Goal: Navigation & Orientation: Find specific page/section

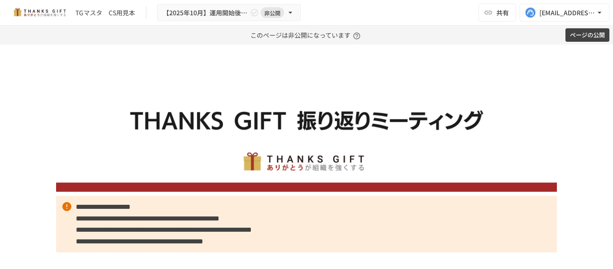
scroll to position [1707, 0]
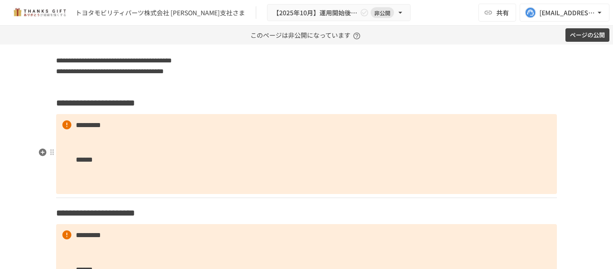
scroll to position [1033, 0]
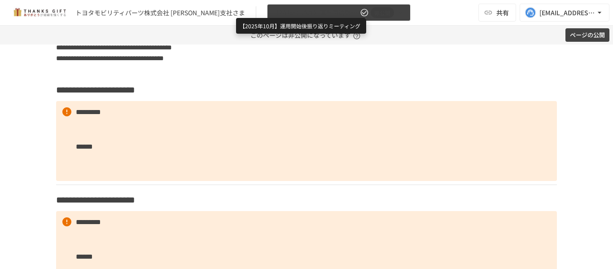
click at [291, 14] on span "【2025年10月】運用開始後振り返りミーティング" at bounding box center [315, 12] width 85 height 11
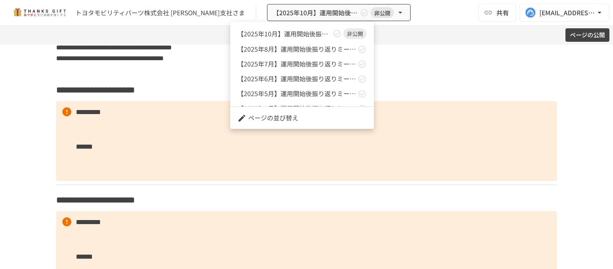
click at [425, 81] on div at bounding box center [306, 134] width 613 height 269
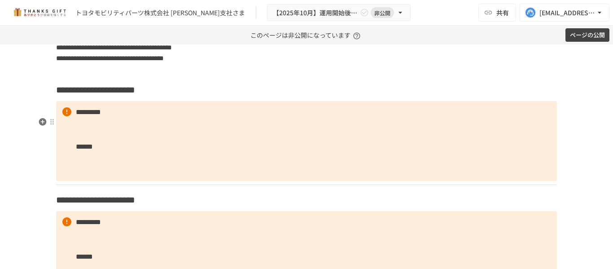
click at [287, 97] on h3 "**********" at bounding box center [306, 89] width 501 height 15
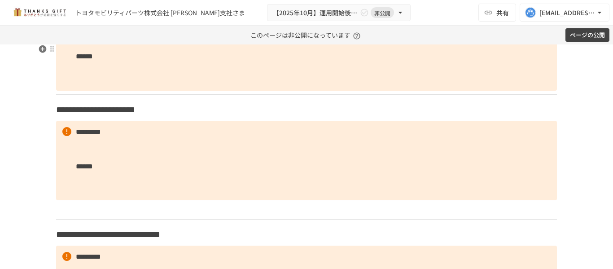
scroll to position [1527, 0]
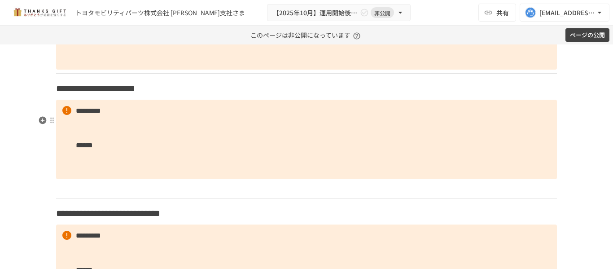
click at [243, 96] on h3 "**********" at bounding box center [306, 88] width 501 height 15
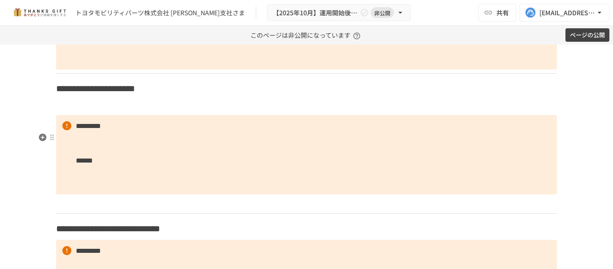
click at [92, 111] on p at bounding box center [306, 106] width 501 height 12
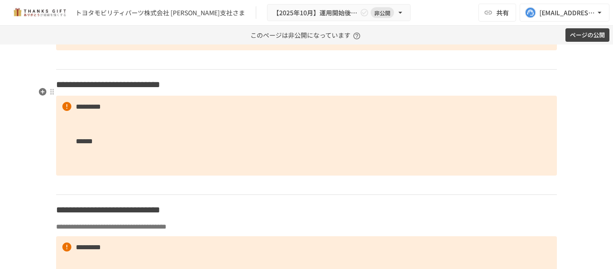
scroll to position [1886, 0]
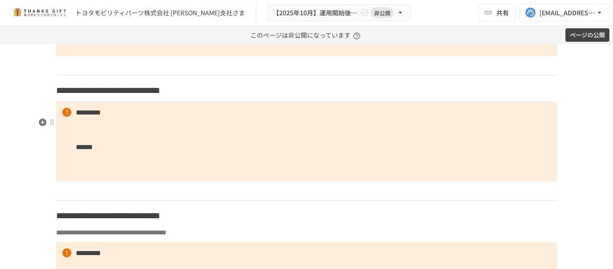
click at [302, 98] on h3 "**********" at bounding box center [306, 90] width 501 height 15
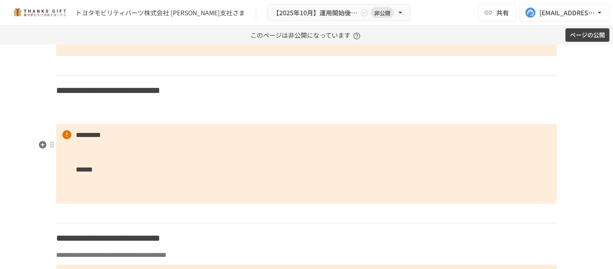
click at [108, 120] on h3 at bounding box center [306, 112] width 501 height 15
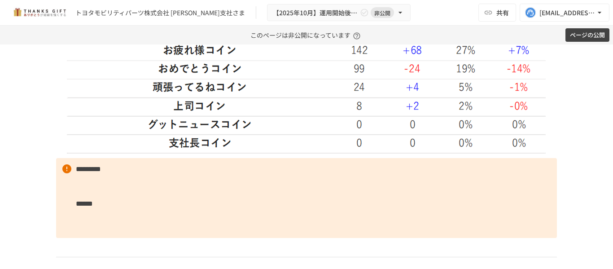
scroll to position [1931, 0]
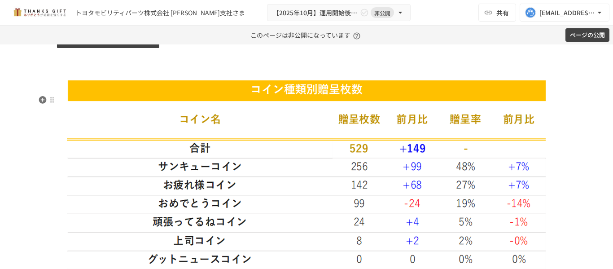
click at [123, 75] on h3 at bounding box center [306, 67] width 501 height 15
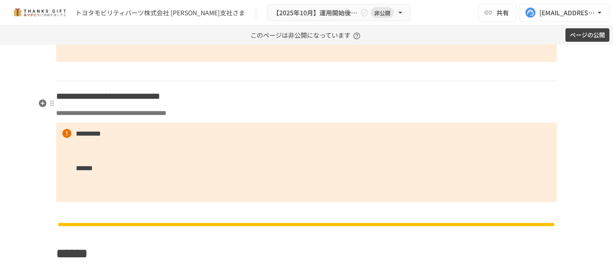
scroll to position [2273, 0]
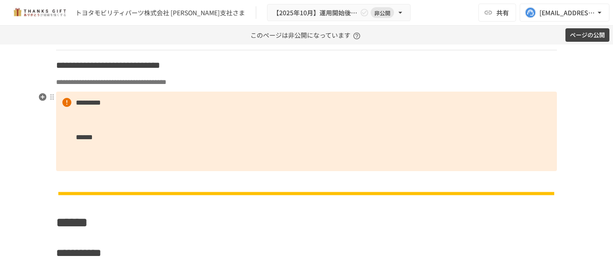
click at [351, 73] on h3 "**********" at bounding box center [306, 64] width 501 height 15
click at [322, 88] on p "**********" at bounding box center [306, 82] width 501 height 12
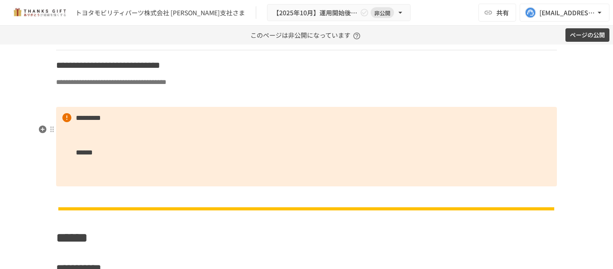
click at [168, 103] on p at bounding box center [306, 98] width 501 height 12
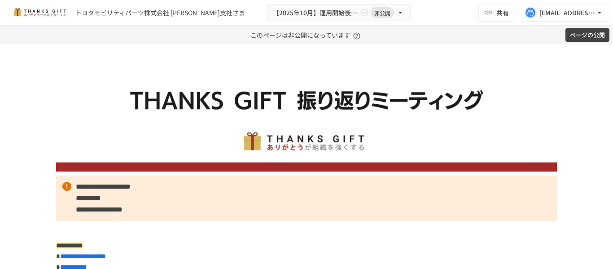
scroll to position [0, 0]
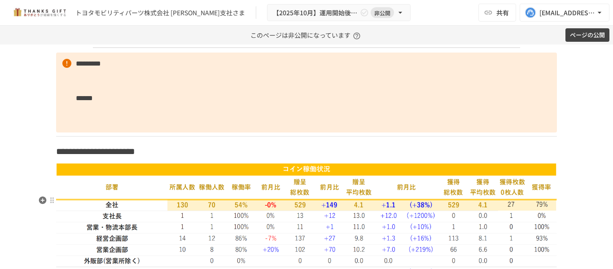
scroll to position [1437, 0]
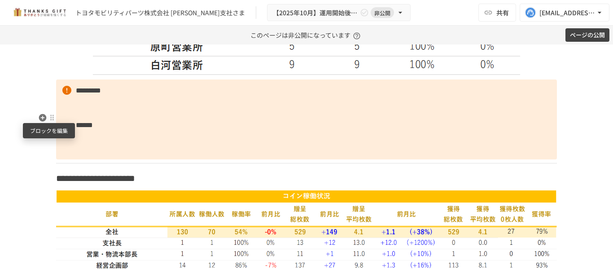
click at [49, 120] on div at bounding box center [52, 117] width 7 height 7
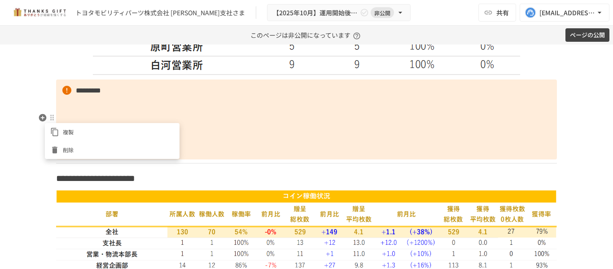
click at [79, 148] on span "削除" at bounding box center [118, 150] width 111 height 9
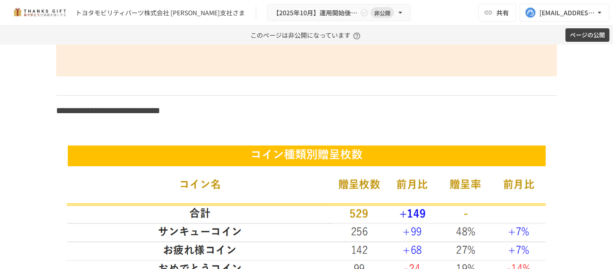
scroll to position [1707, 0]
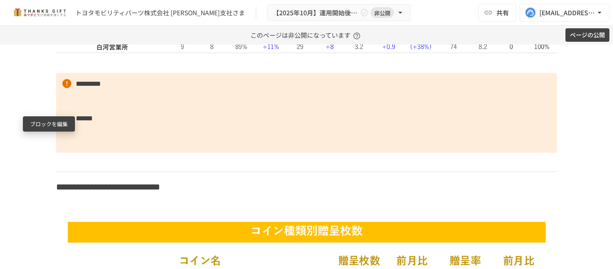
click at [49, 117] on div "ブロックを編集" at bounding box center [49, 123] width 52 height 15
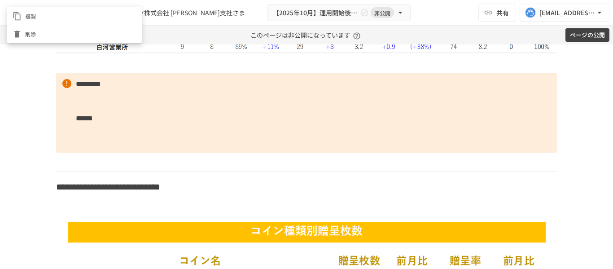
click at [48, 111] on div at bounding box center [306, 134] width 613 height 269
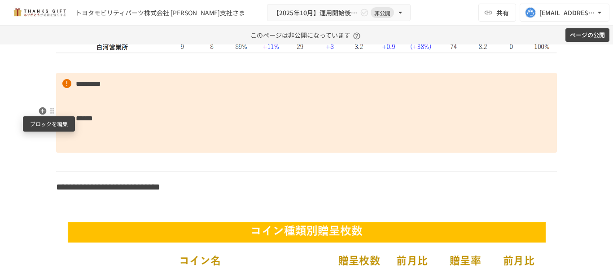
click at [50, 110] on div at bounding box center [52, 110] width 7 height 7
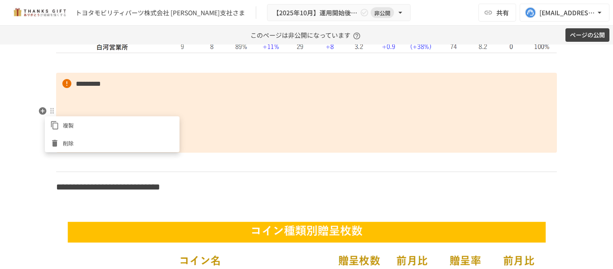
click at [69, 142] on span "削除" at bounding box center [118, 143] width 111 height 9
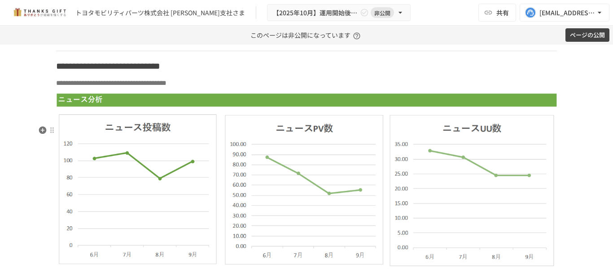
scroll to position [1976, 0]
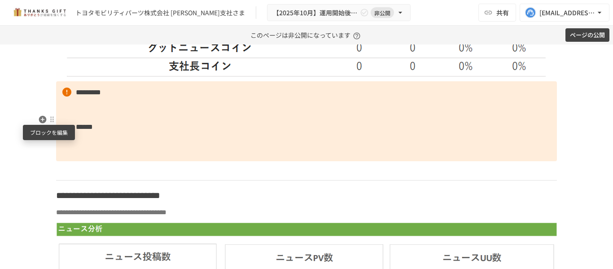
click at [49, 121] on div at bounding box center [52, 119] width 7 height 7
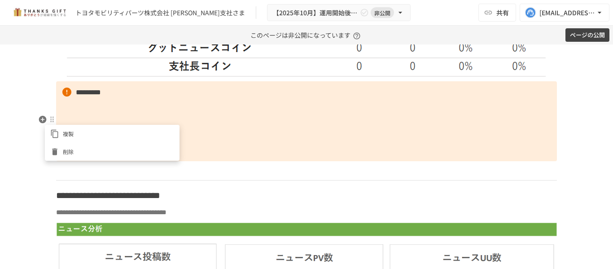
click at [60, 148] on div at bounding box center [56, 151] width 13 height 9
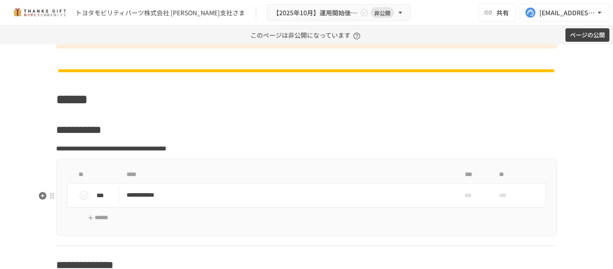
scroll to position [2515, 0]
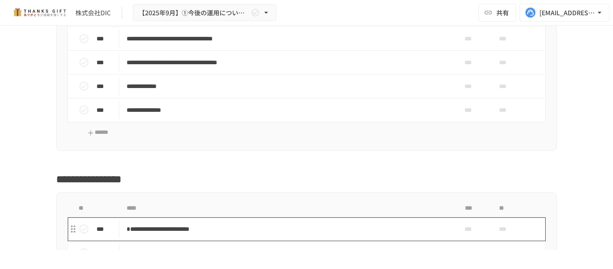
scroll to position [3278, 0]
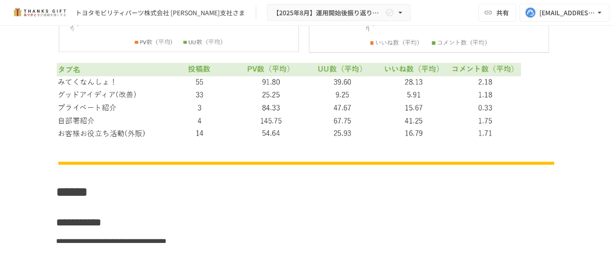
scroll to position [2389, 0]
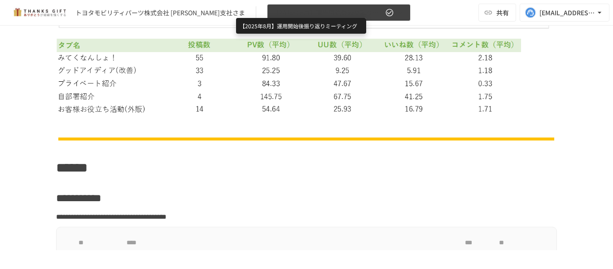
click at [284, 8] on span "【2025年8月】運用開始後振り返りミーティング" at bounding box center [328, 12] width 110 height 11
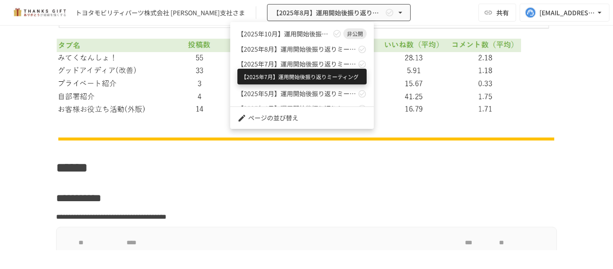
click at [281, 62] on span "【2025年7月】運用開始後振り返りミーティング" at bounding box center [297, 63] width 119 height 9
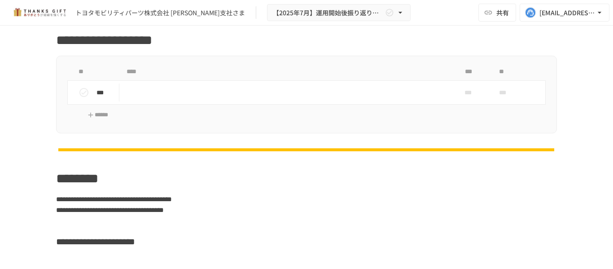
scroll to position [850, 0]
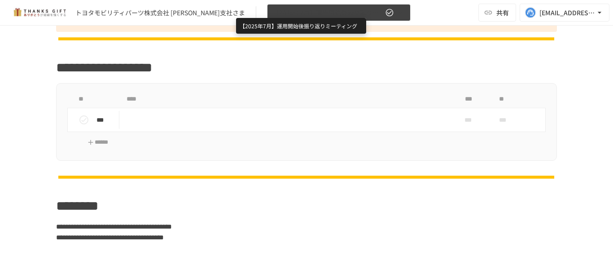
click at [299, 13] on span "【2025年7月】運用開始後振り返りミーティング" at bounding box center [328, 12] width 110 height 11
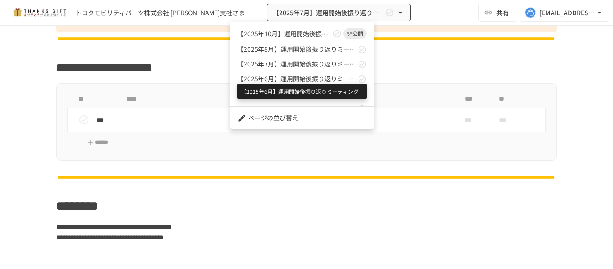
click at [286, 79] on span "【2025年6月】運用開始後振り返りミーティング" at bounding box center [297, 78] width 119 height 9
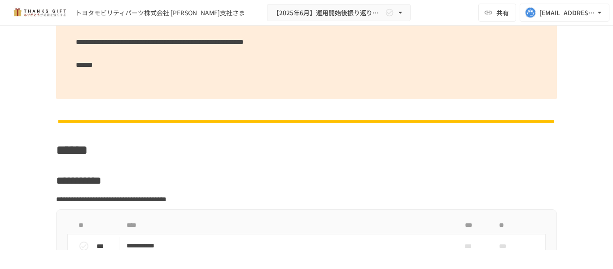
scroll to position [2762, 0]
